Goal: Information Seeking & Learning: Learn about a topic

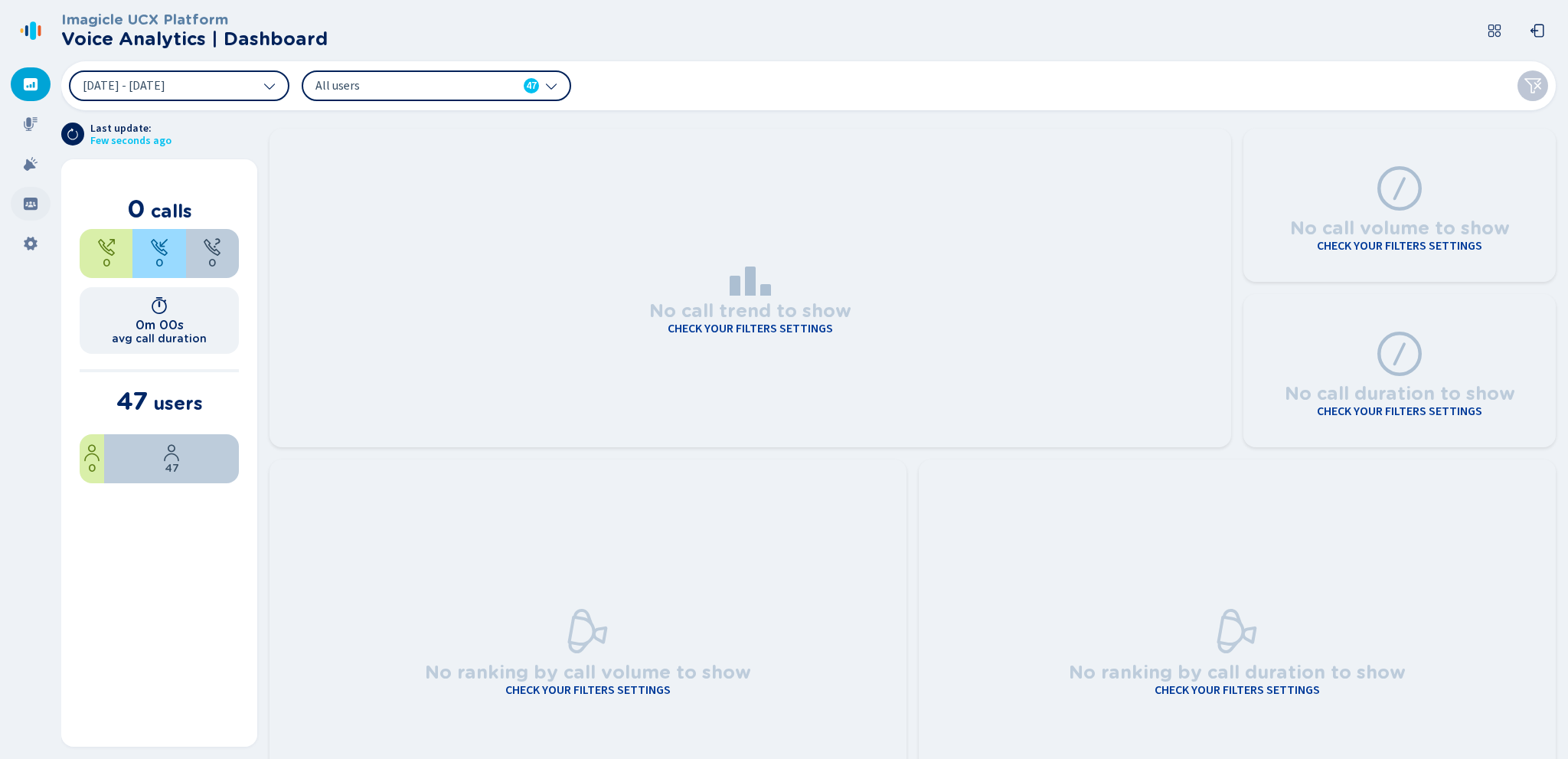
click at [28, 205] on icon at bounding box center [31, 204] width 14 height 12
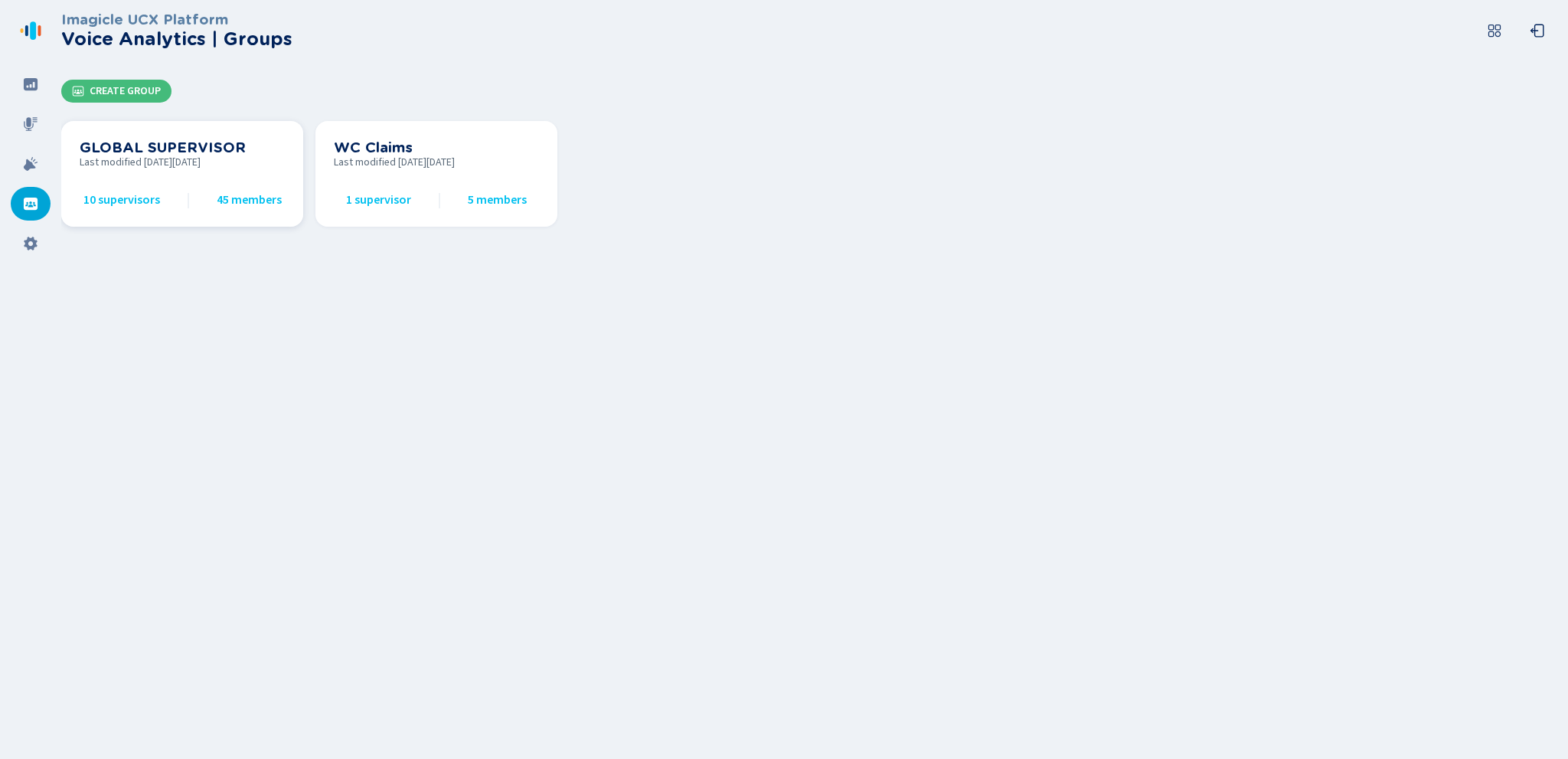
click at [124, 150] on h3 "GLOBAL SUPERVISOR" at bounding box center [182, 147] width 205 height 17
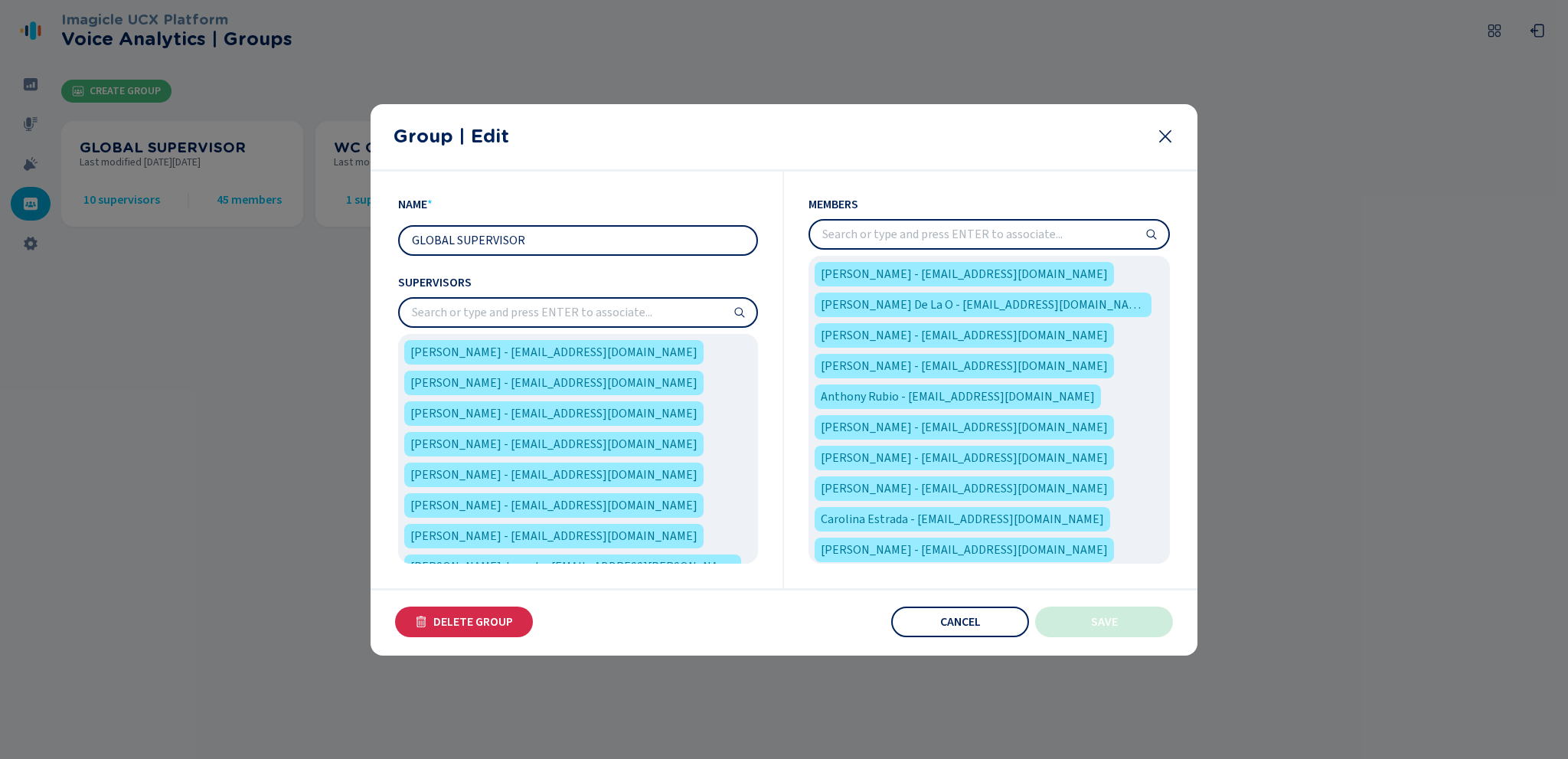
scroll to position [83, 0]
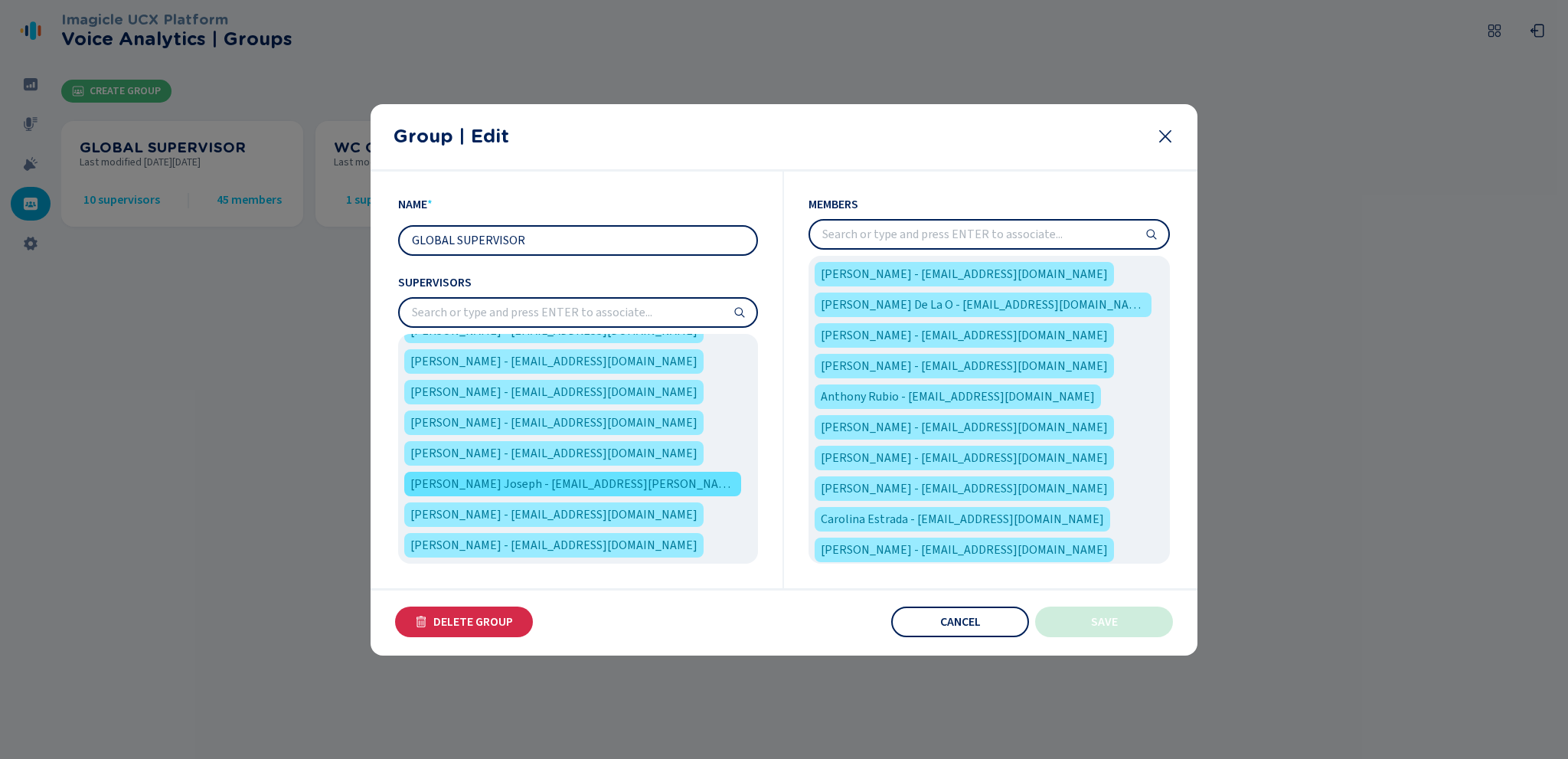
click at [452, 483] on span "[PERSON_NAME] Joseph - [EMAIL_ADDRESS][PERSON_NAME][DOMAIN_NAME]" at bounding box center [573, 484] width 325 height 18
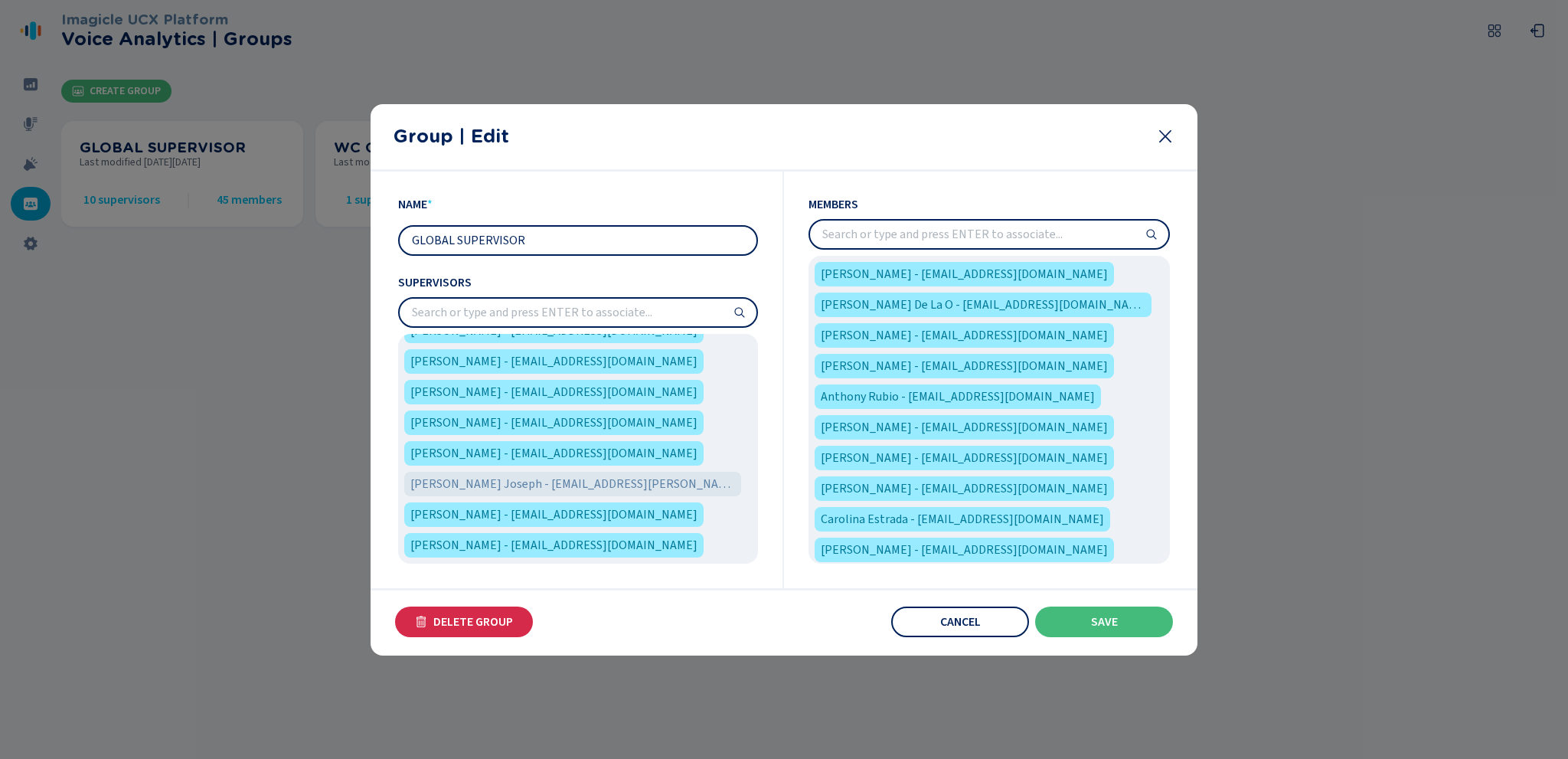
scroll to position [53, 0]
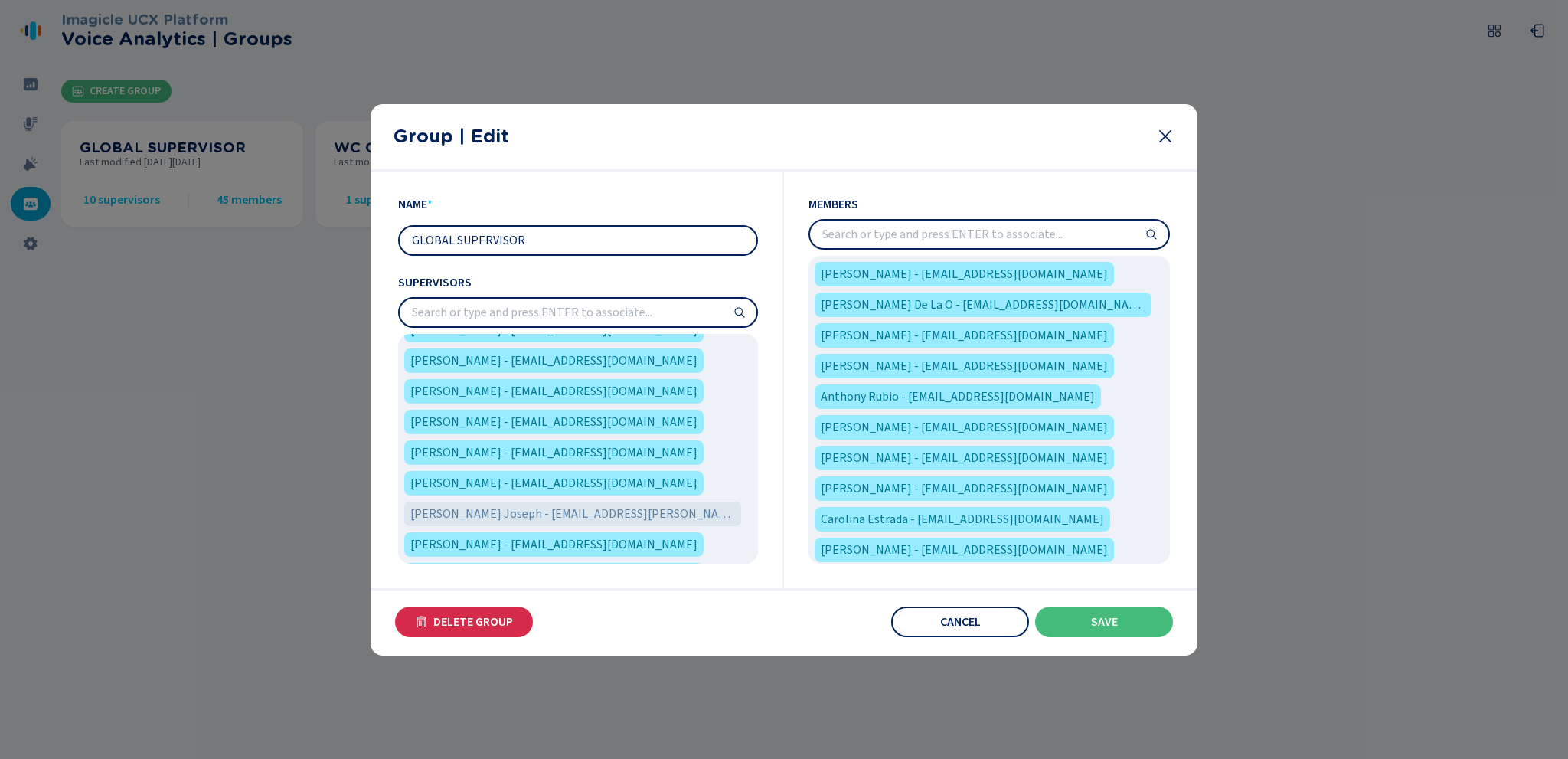
click at [1159, 136] on icon at bounding box center [1165, 136] width 18 height 18
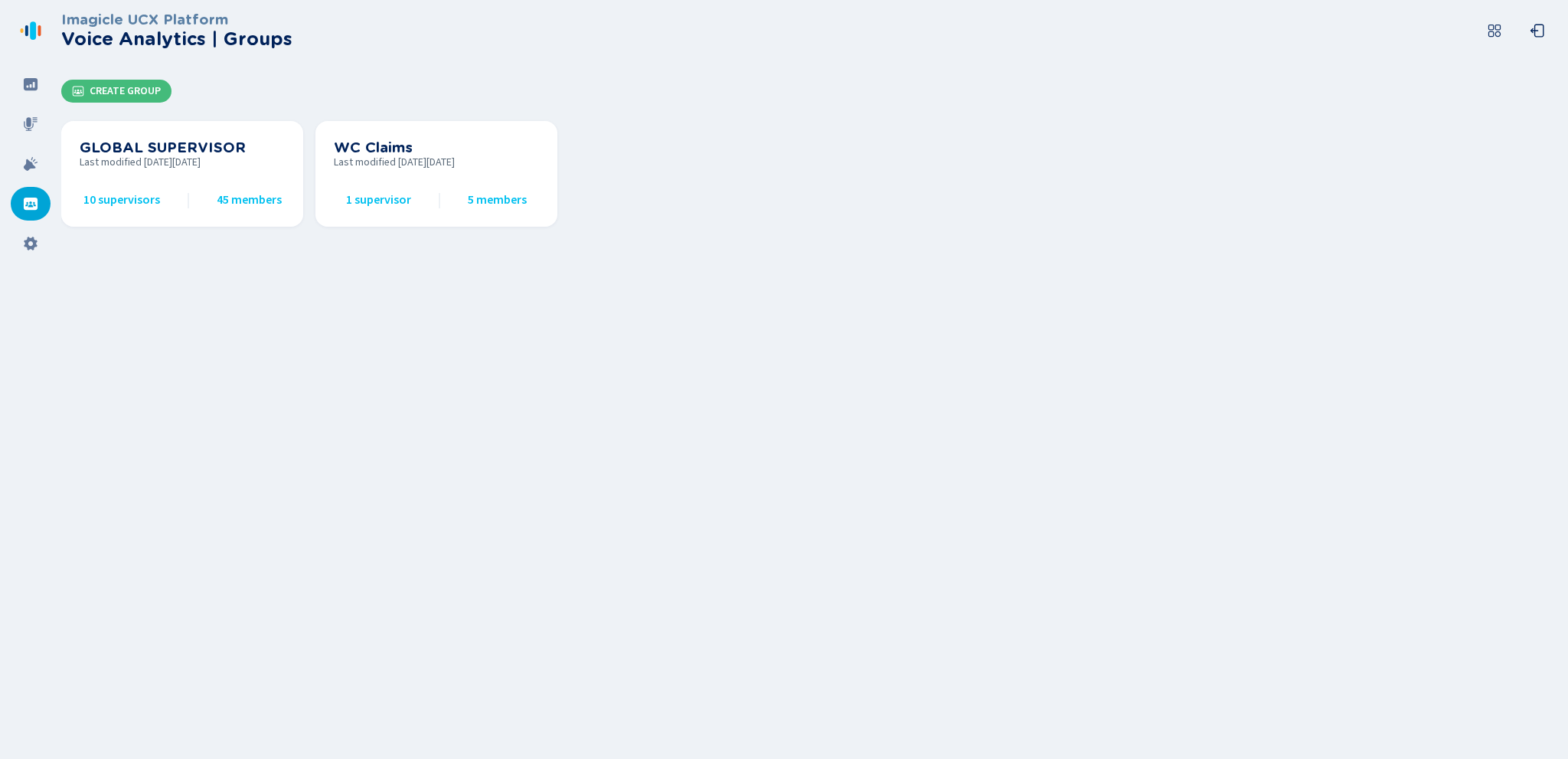
click at [329, 470] on div "Imagicle UCX Platform Voice Analytics | Groups Create Group GLOBAL SUPERVISOR L…" at bounding box center [815, 379] width 1507 height 759
click at [31, 77] on icon at bounding box center [30, 84] width 15 height 15
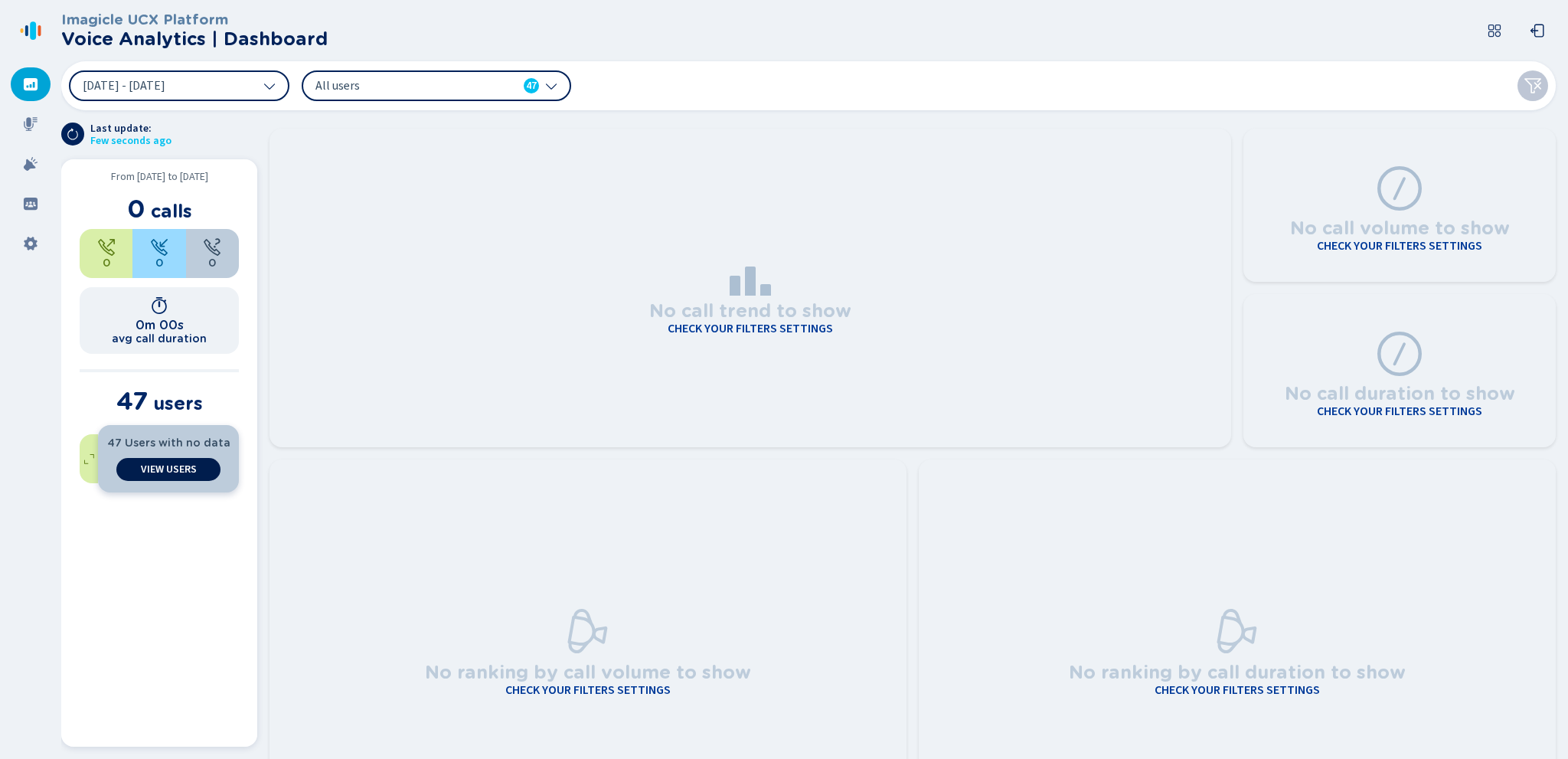
click at [166, 467] on span "View Users" at bounding box center [169, 470] width 56 height 12
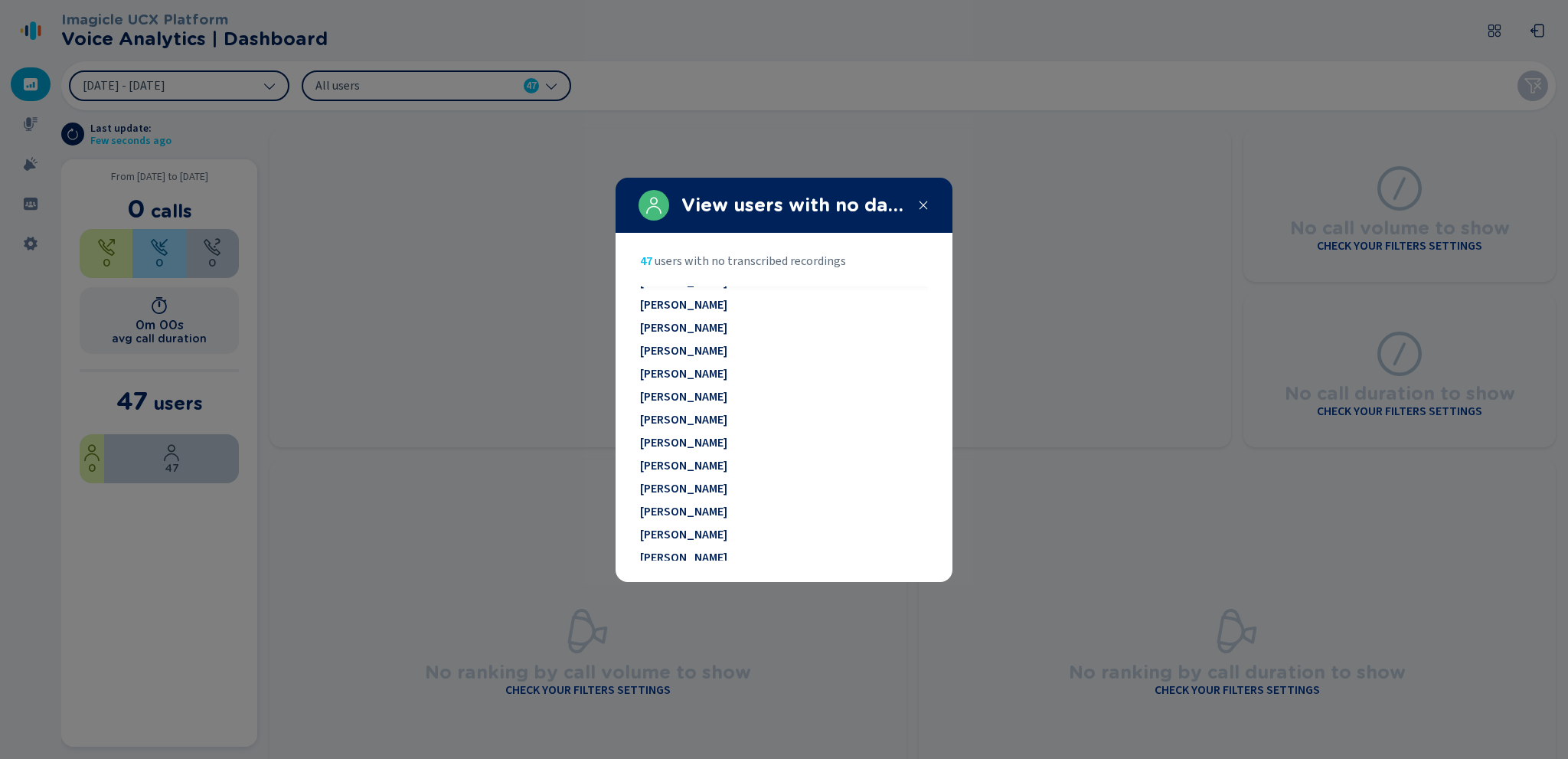
scroll to position [766, 0]
click at [675, 412] on span "[PERSON_NAME]" at bounding box center [683, 412] width 87 height 14
click at [679, 442] on span "[PERSON_NAME]" at bounding box center [683, 435] width 87 height 14
click at [678, 442] on span "[PERSON_NAME]" at bounding box center [683, 435] width 87 height 14
click at [572, 351] on div at bounding box center [784, 379] width 1568 height 759
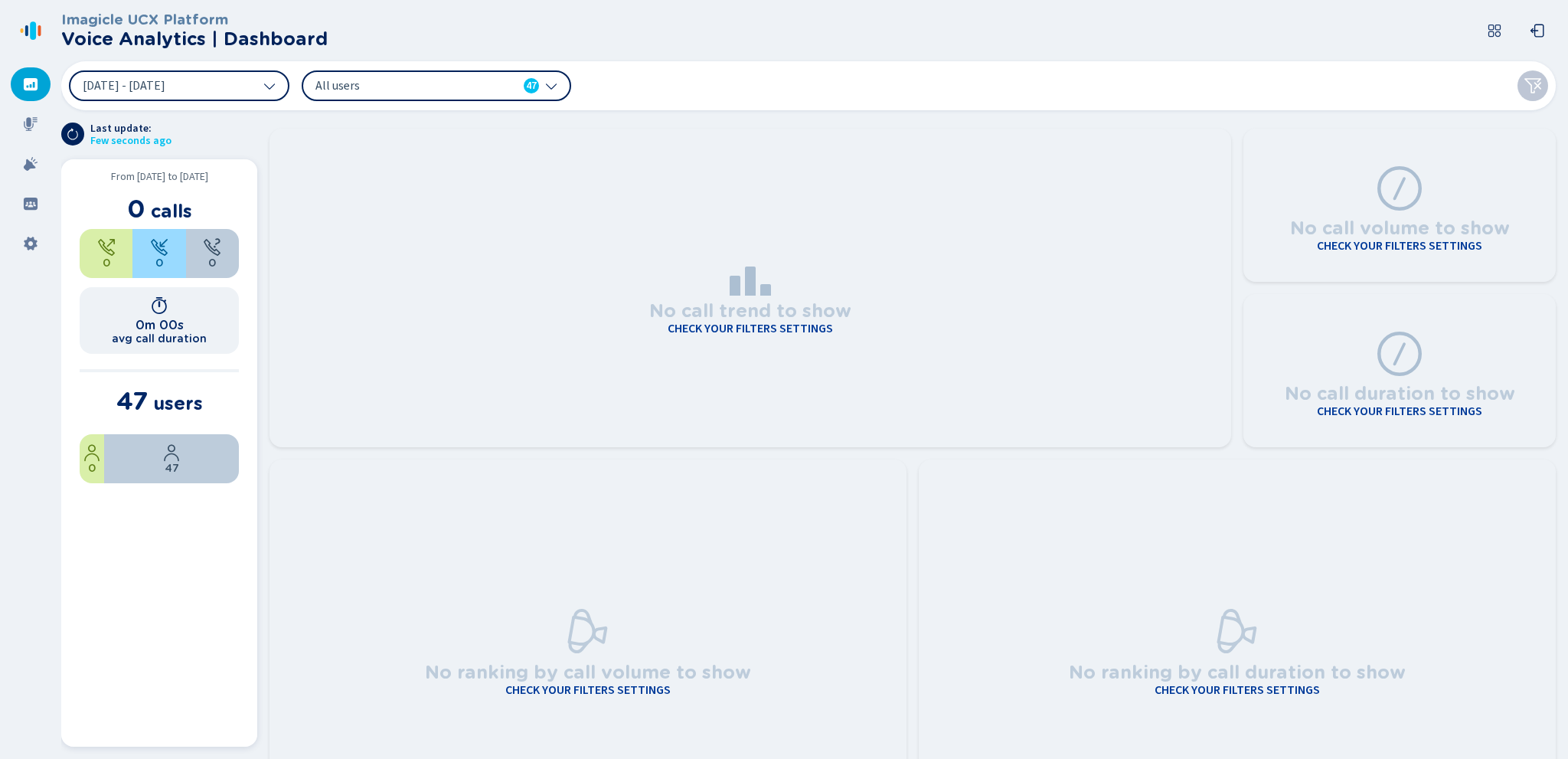
click at [947, 232] on section "No call trend to show Check your filters settings" at bounding box center [750, 288] width 962 height 318
click at [553, 85] on icon at bounding box center [551, 86] width 12 height 12
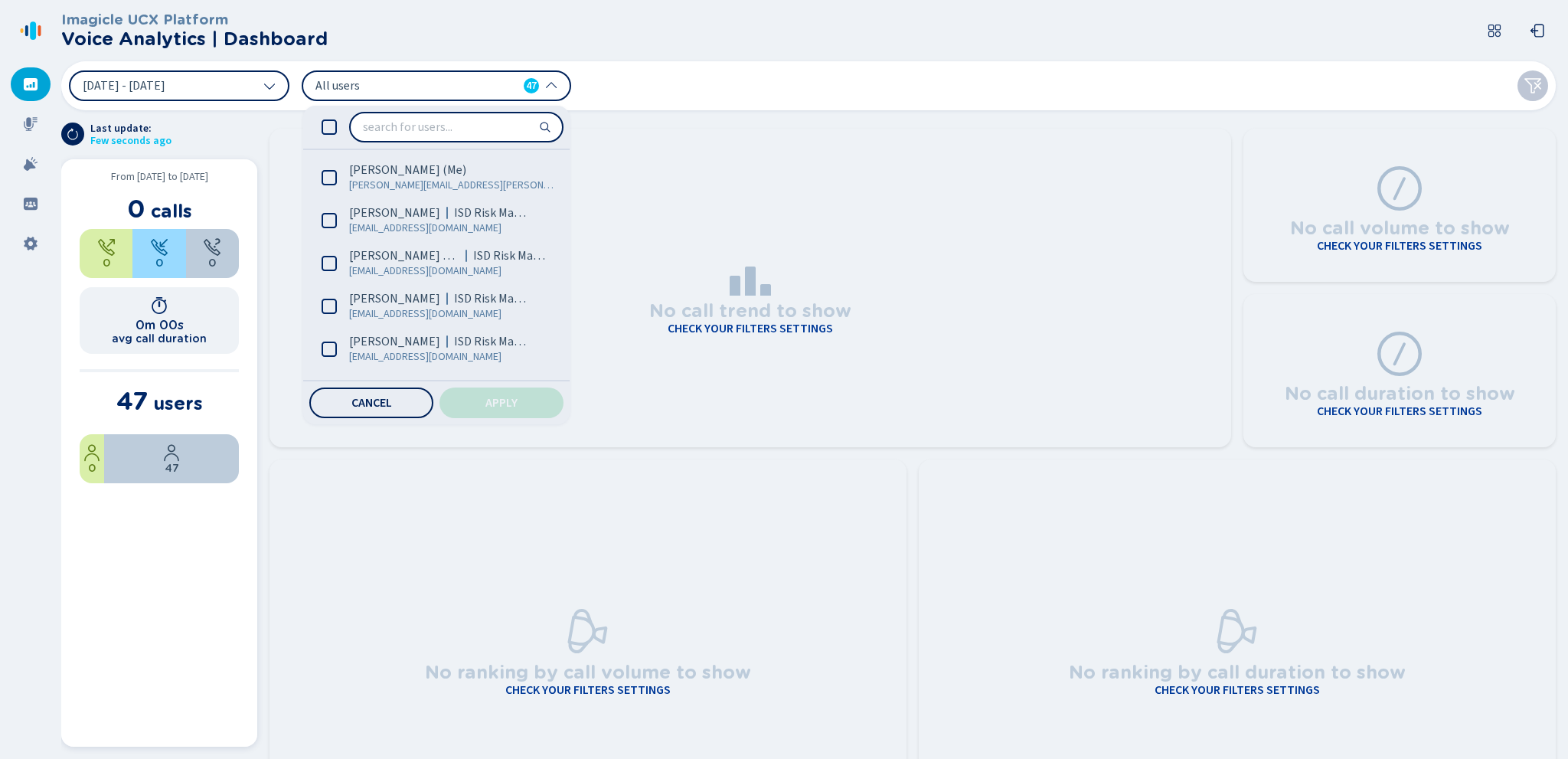
click at [553, 85] on icon at bounding box center [551, 86] width 12 height 12
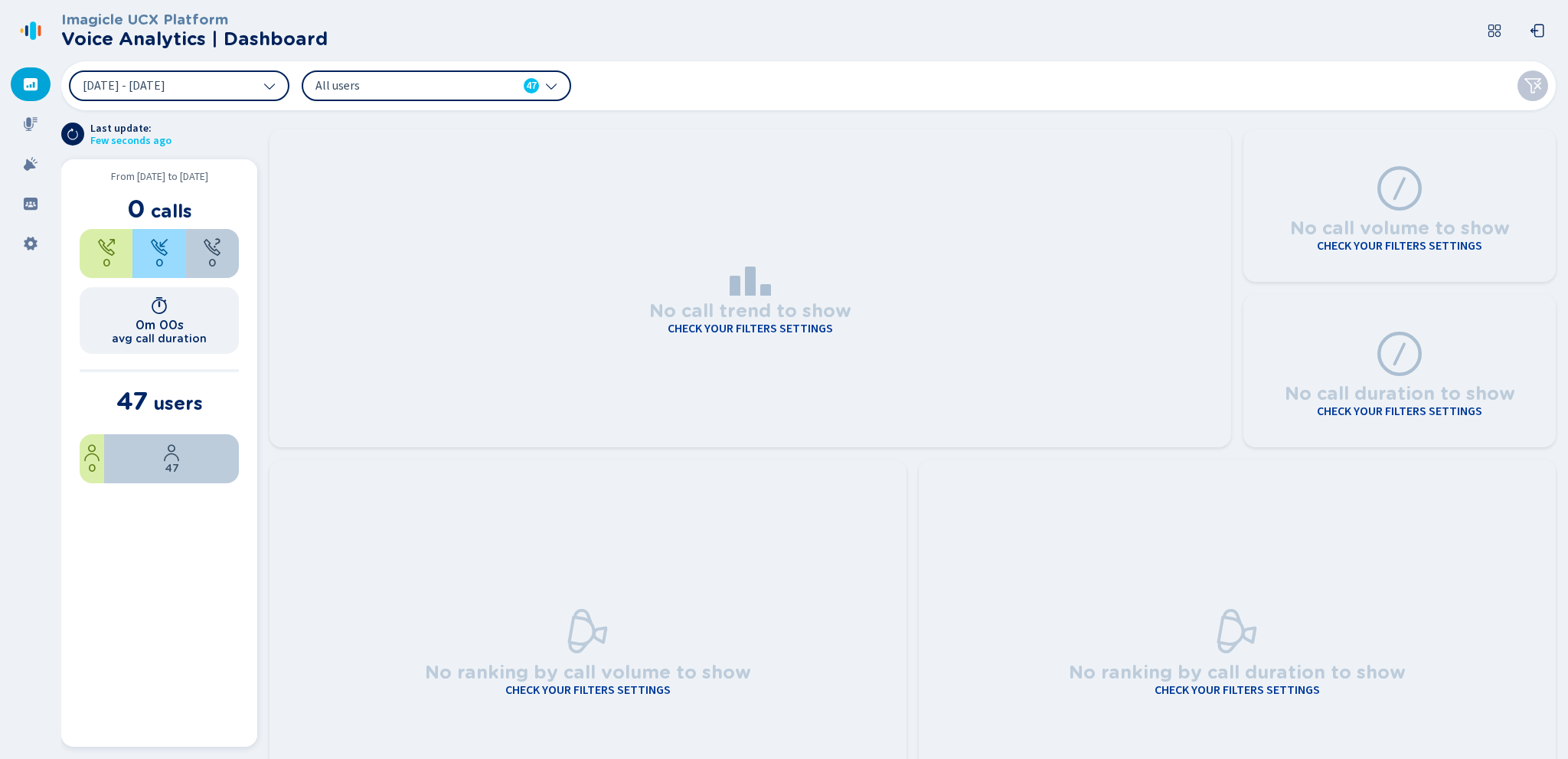
click at [667, 88] on div "[DATE] - [DATE] All users 47" at bounding box center [809, 86] width 1495 height 49
